Goal: Task Accomplishment & Management: Manage account settings

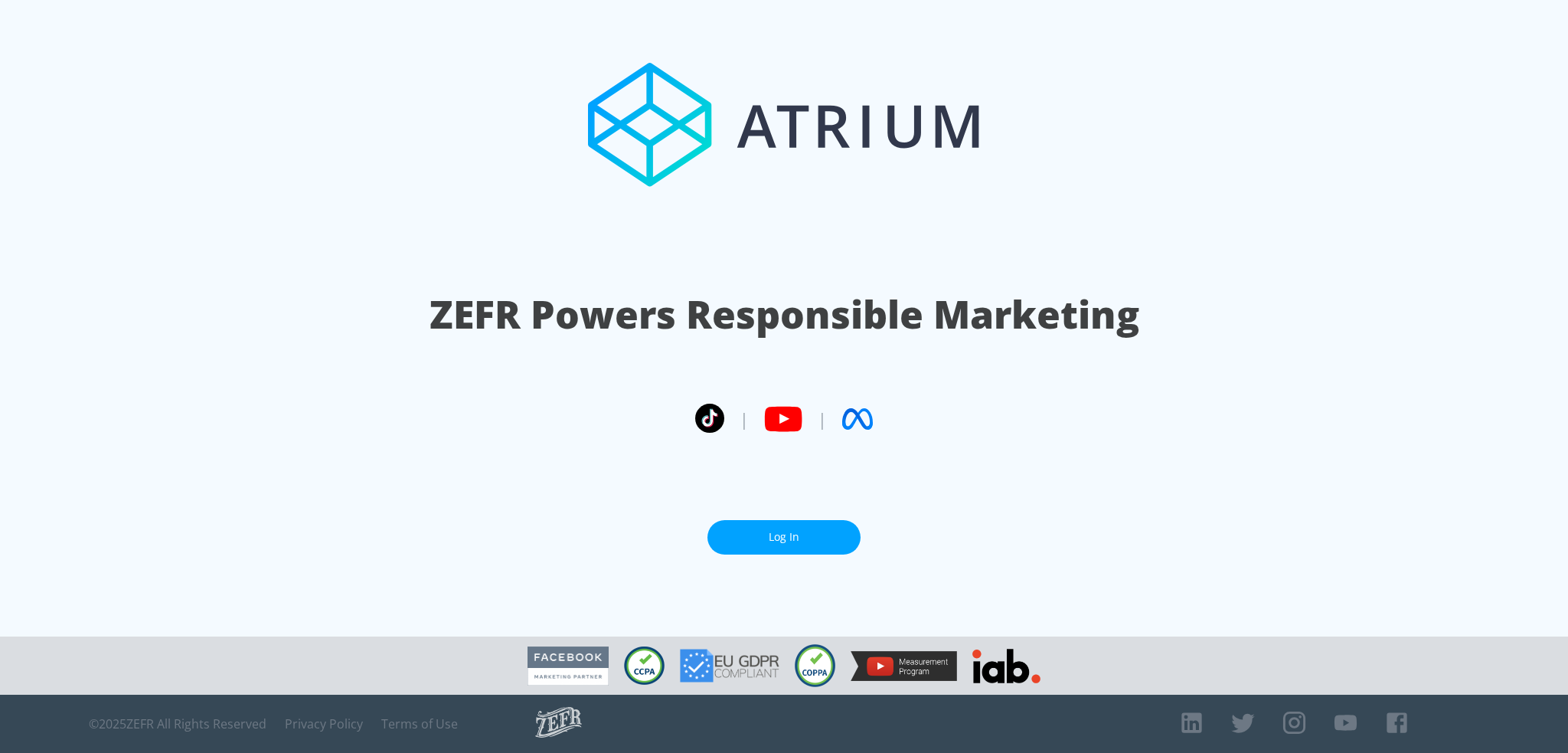
click at [798, 547] on link "Log In" at bounding box center [784, 537] width 153 height 35
click at [785, 537] on link "Log In" at bounding box center [784, 537] width 153 height 35
click at [812, 549] on link "Log In" at bounding box center [784, 537] width 153 height 35
click at [798, 543] on link "Log In" at bounding box center [784, 537] width 153 height 35
click at [774, 533] on link "Log In" at bounding box center [784, 537] width 153 height 35
